Goal: Transaction & Acquisition: Download file/media

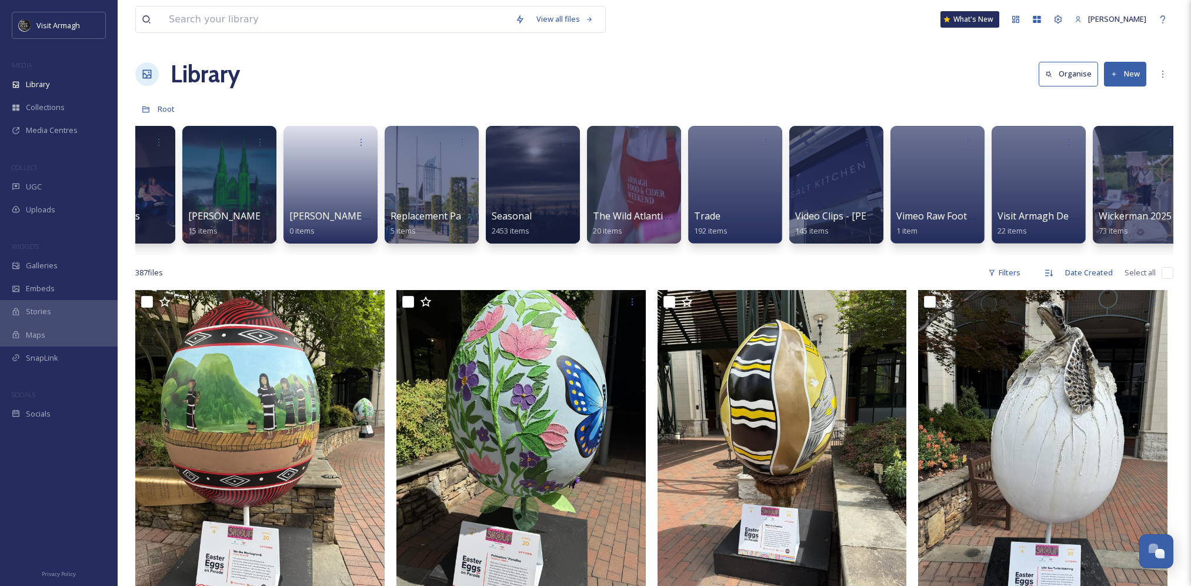
scroll to position [0, 1390]
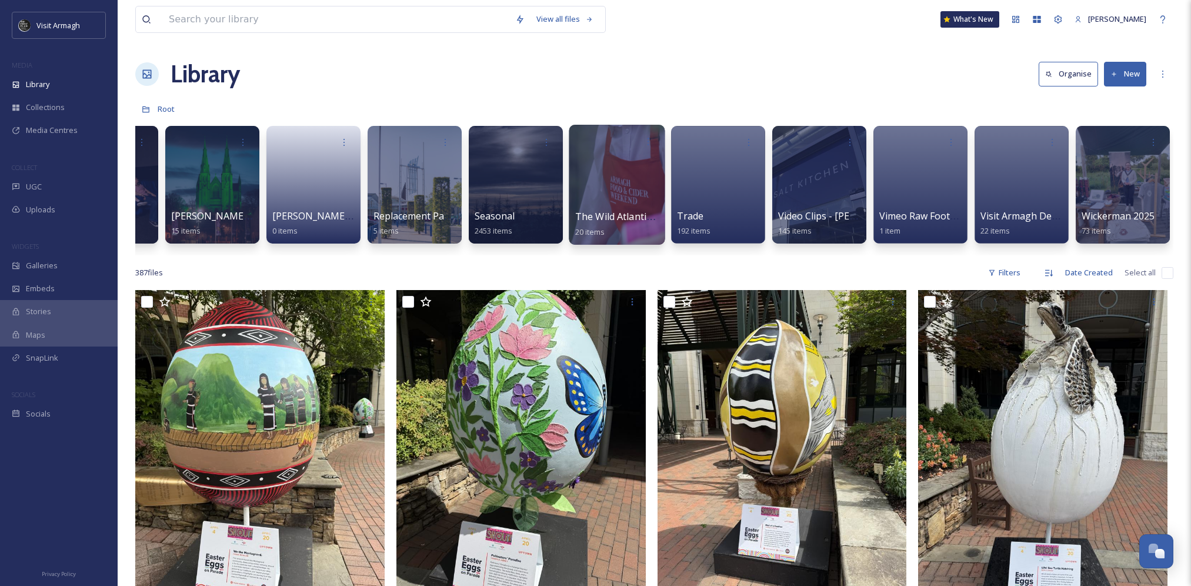
click at [607, 137] on div at bounding box center [617, 142] width 84 height 22
click at [622, 188] on div at bounding box center [617, 185] width 96 height 120
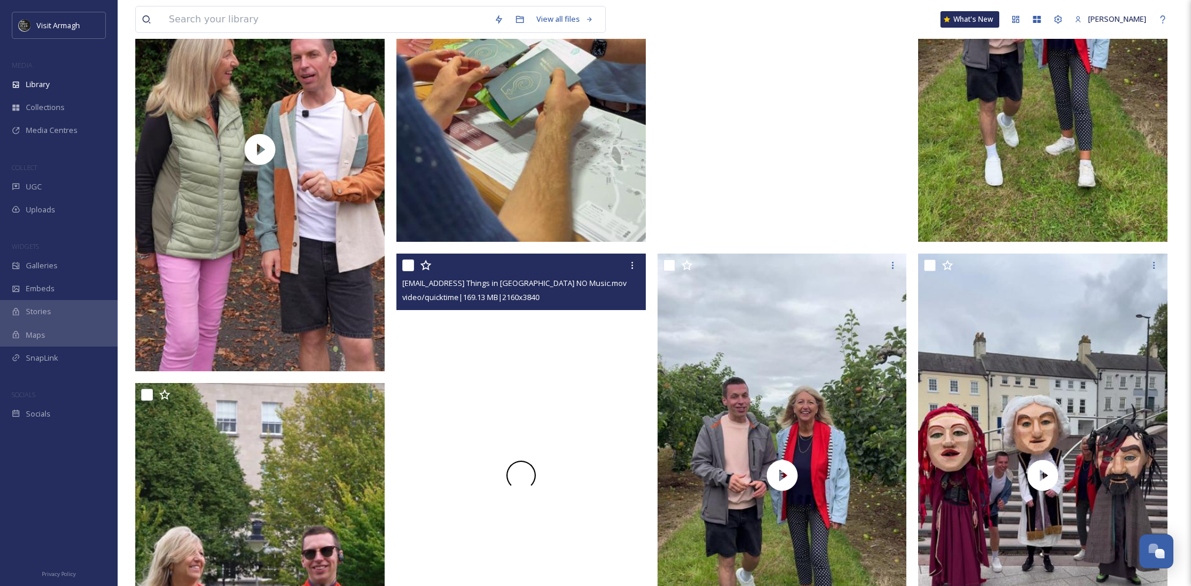
scroll to position [647, 0]
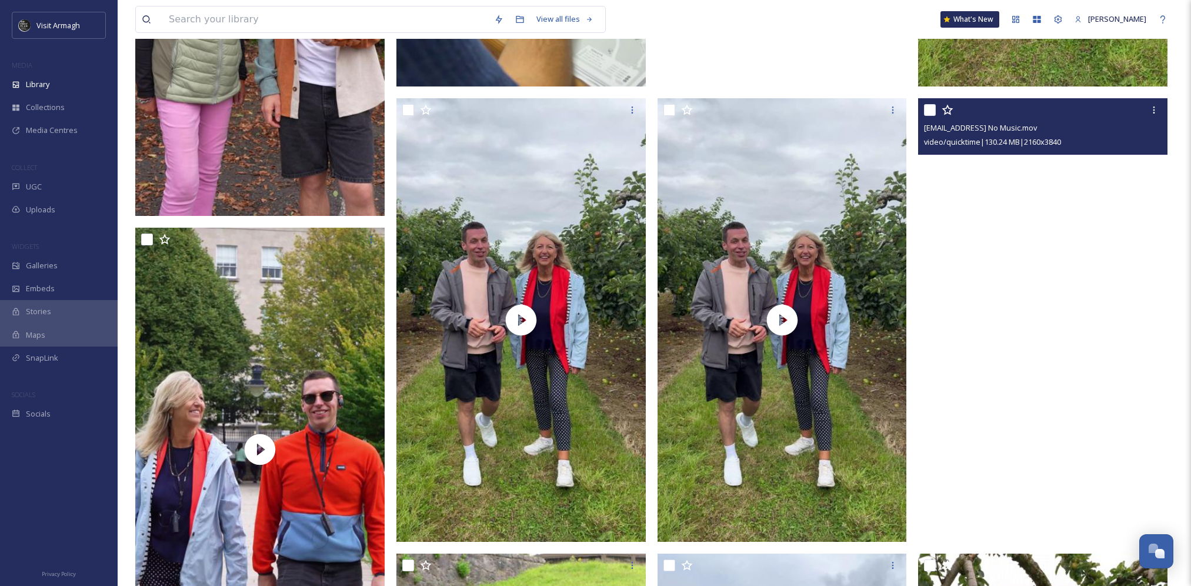
click at [1049, 443] on video "thewildatlantictraveller@outlook.com-Intro No Music.mov" at bounding box center [1042, 320] width 249 height 444
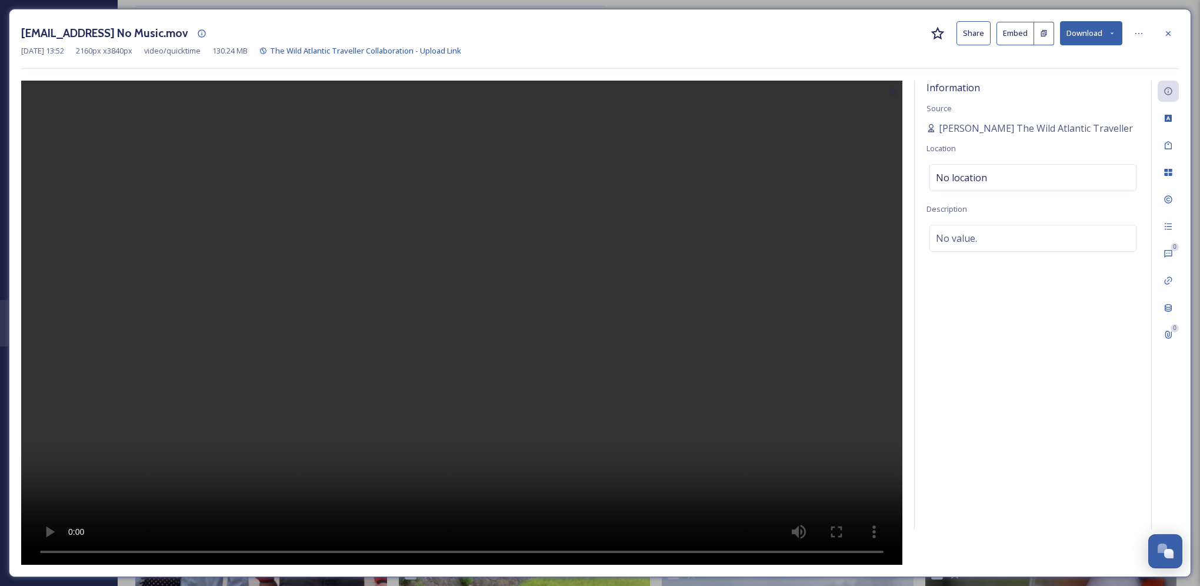
click at [1086, 36] on button "Download" at bounding box center [1091, 33] width 62 height 24
click at [1089, 56] on span "Download Original (2160 x 3840)" at bounding box center [1060, 60] width 111 height 11
click at [997, 40] on button "Share" at bounding box center [999, 33] width 34 height 24
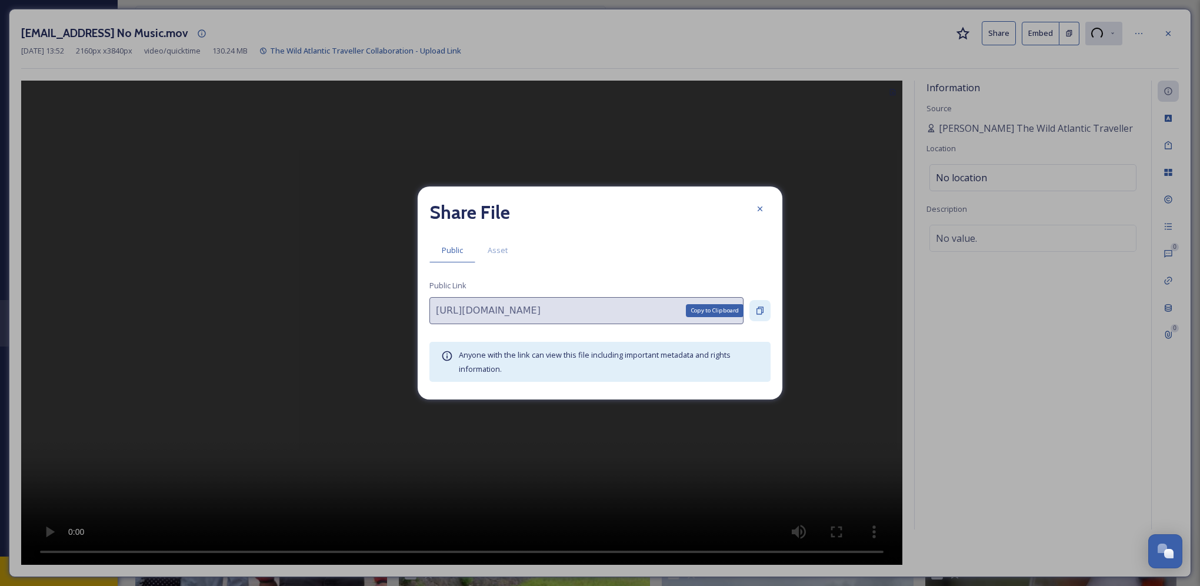
click at [762, 311] on icon at bounding box center [760, 311] width 7 height 8
click at [762, 202] on div at bounding box center [760, 208] width 21 height 21
